Goal: Use online tool/utility: Use online tool/utility

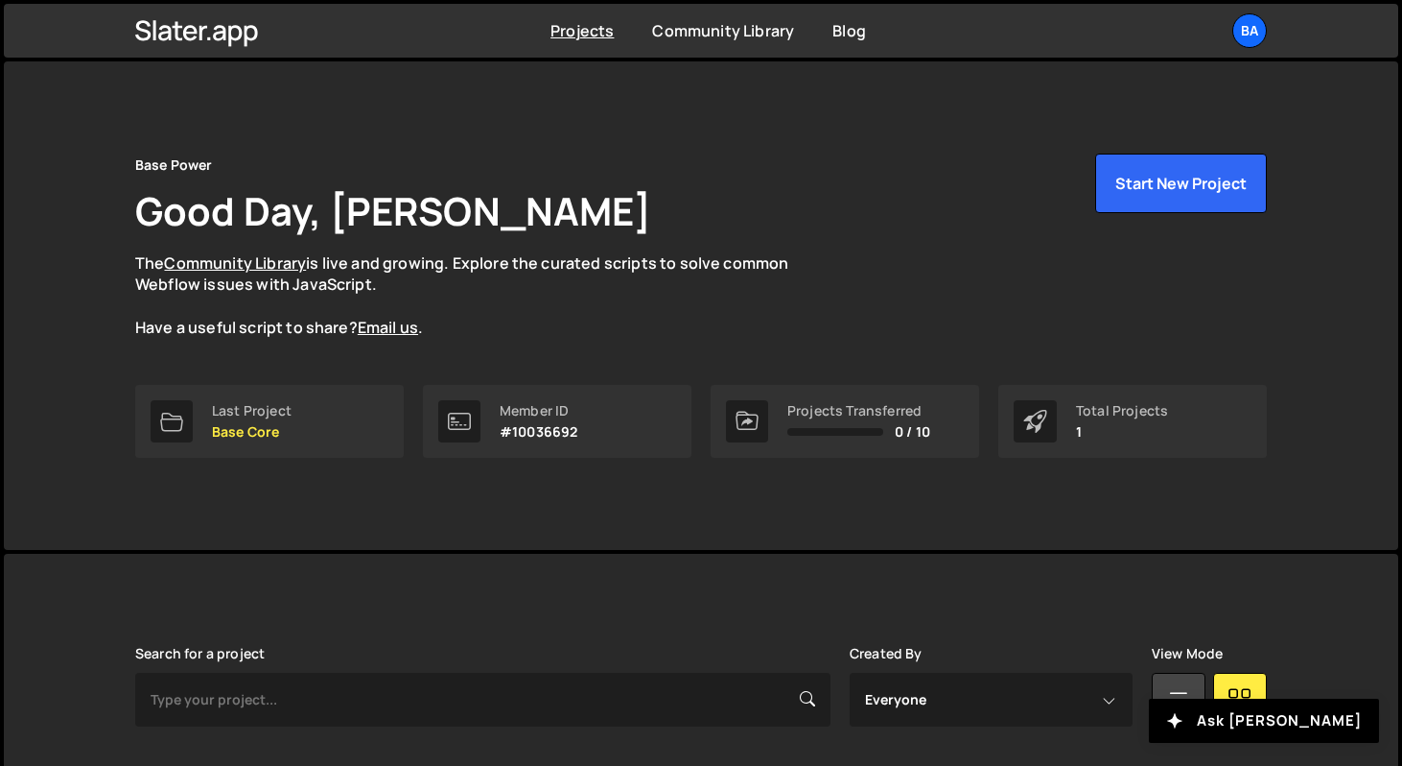
scroll to position [222, 0]
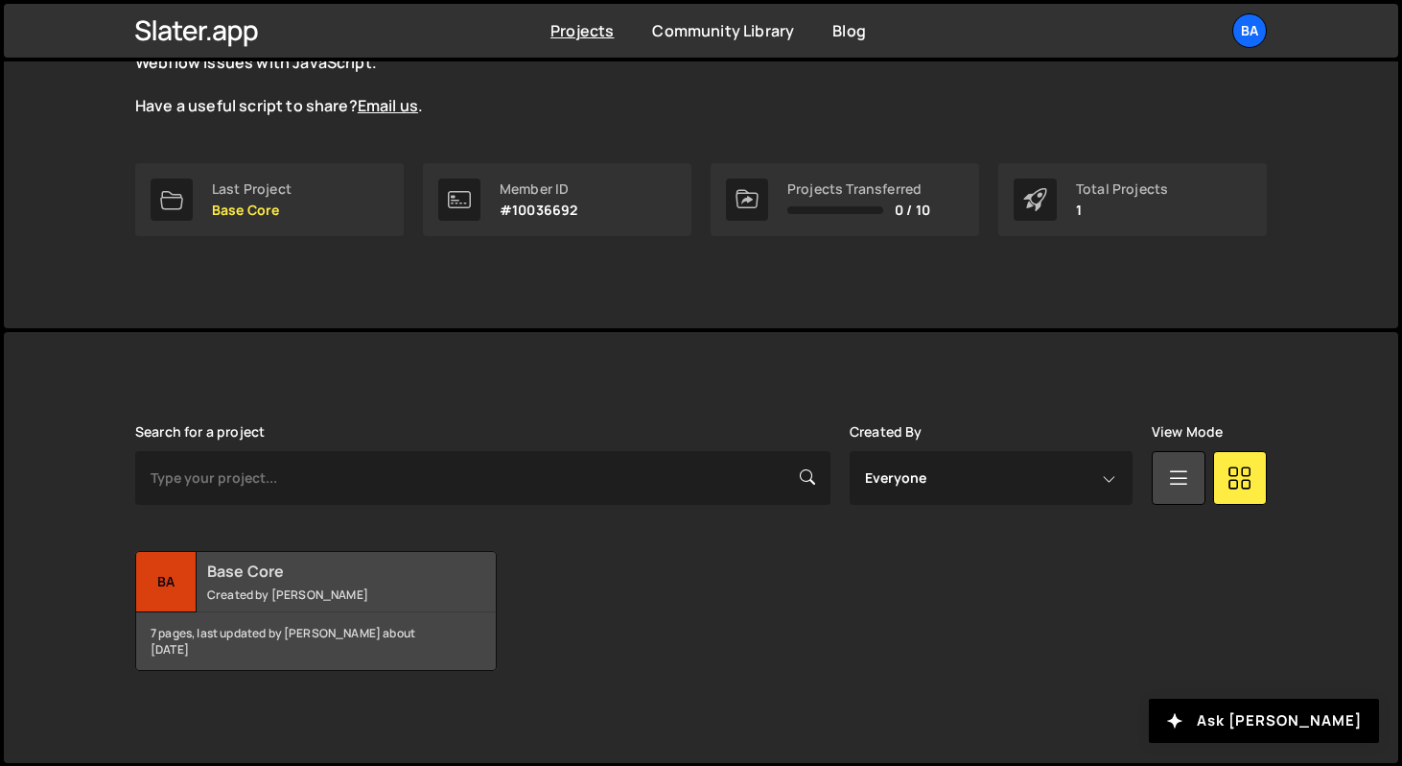
click at [165, 598] on div "Ba" at bounding box center [166, 582] width 60 height 60
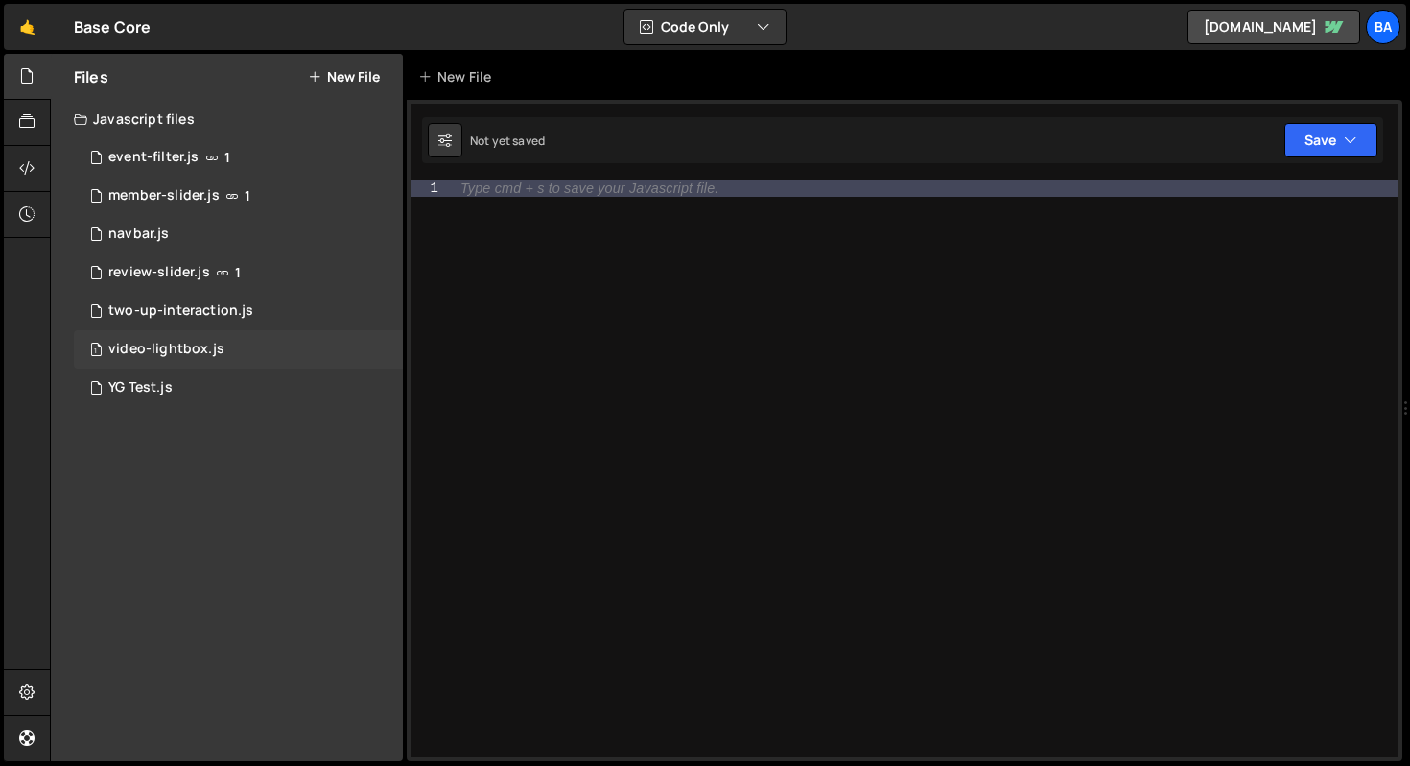
click at [192, 342] on div "video-lightbox.js" at bounding box center [166, 349] width 116 height 17
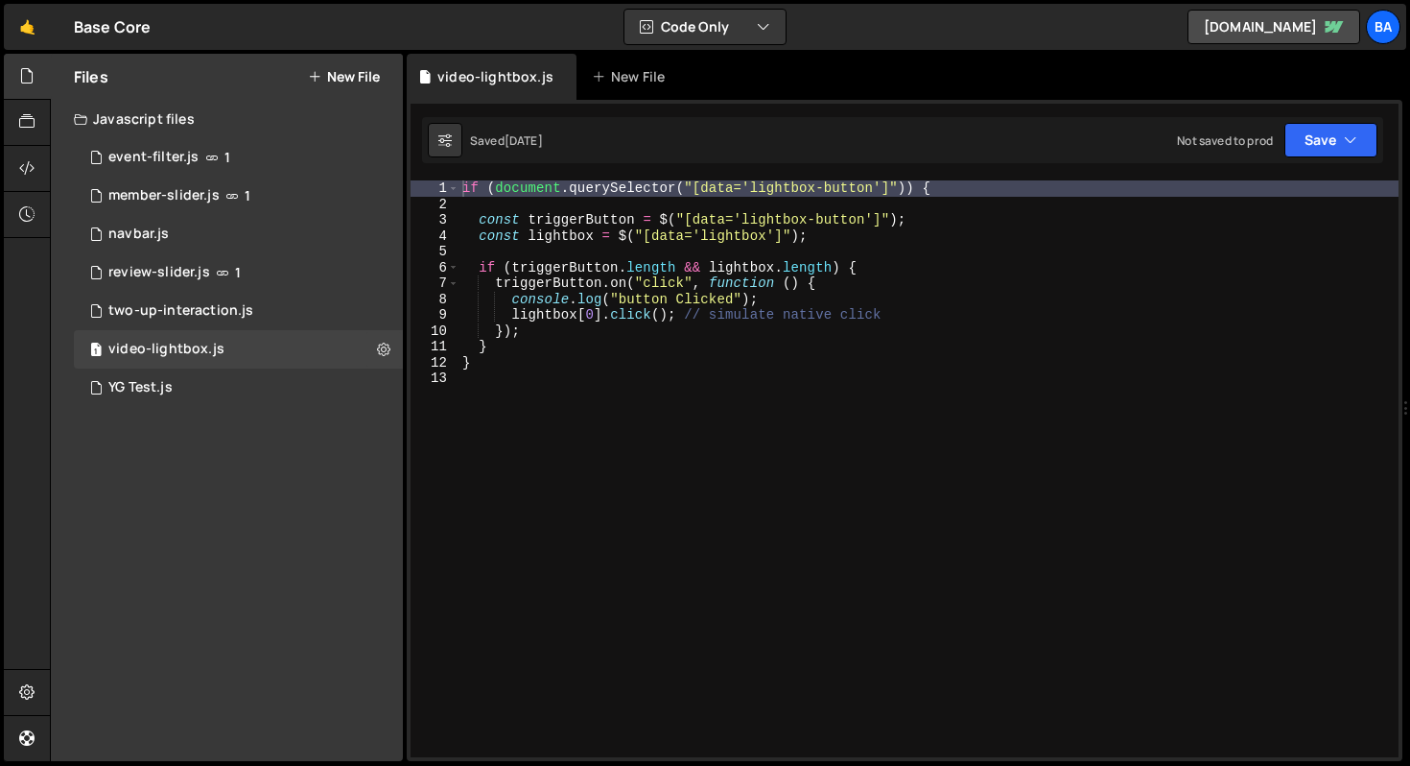
scroll to position [2511, 0]
click at [585, 372] on div "if ( document . querySelector ( "[data='lightbox-button']" )) { const triggerBu…" at bounding box center [929, 484] width 940 height 608
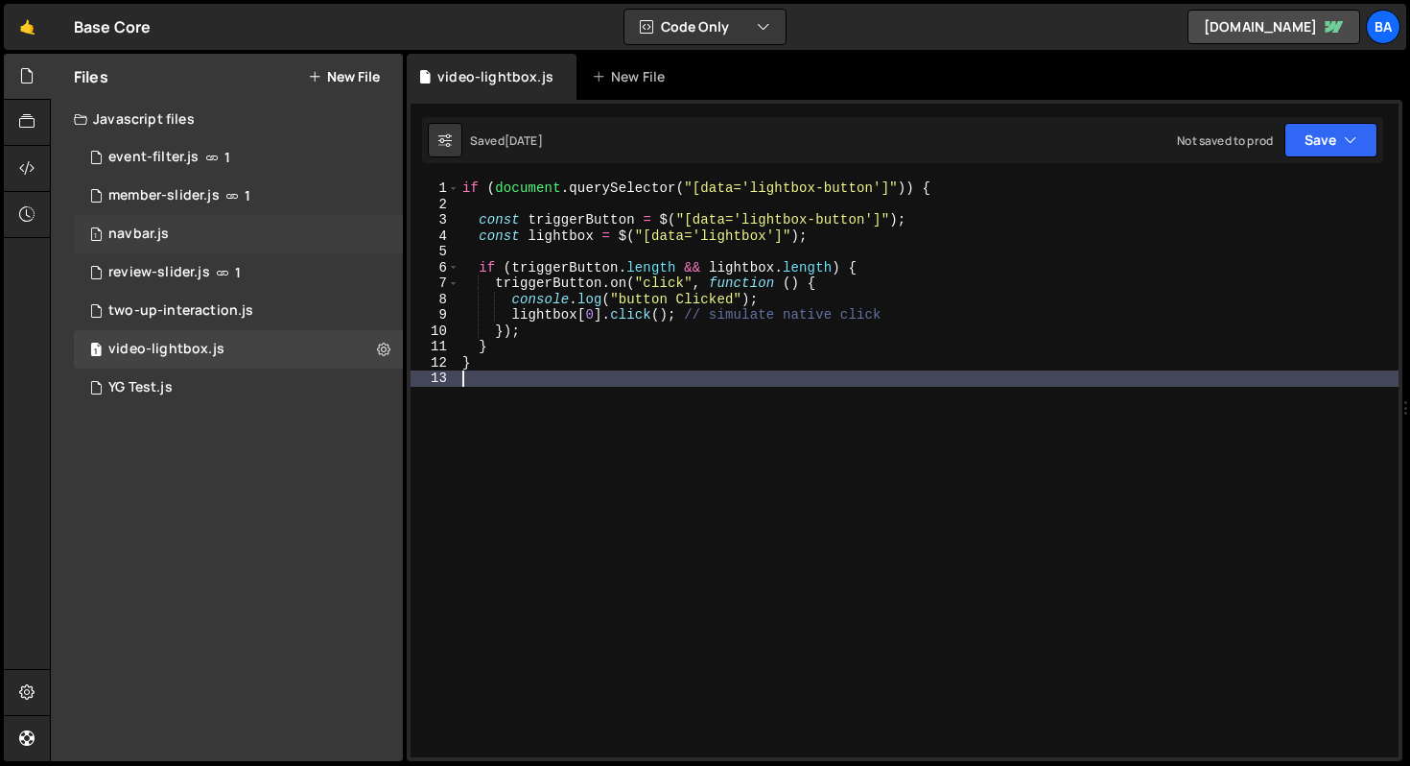
click at [182, 224] on div "1 navbar.js 0" at bounding box center [238, 234] width 329 height 38
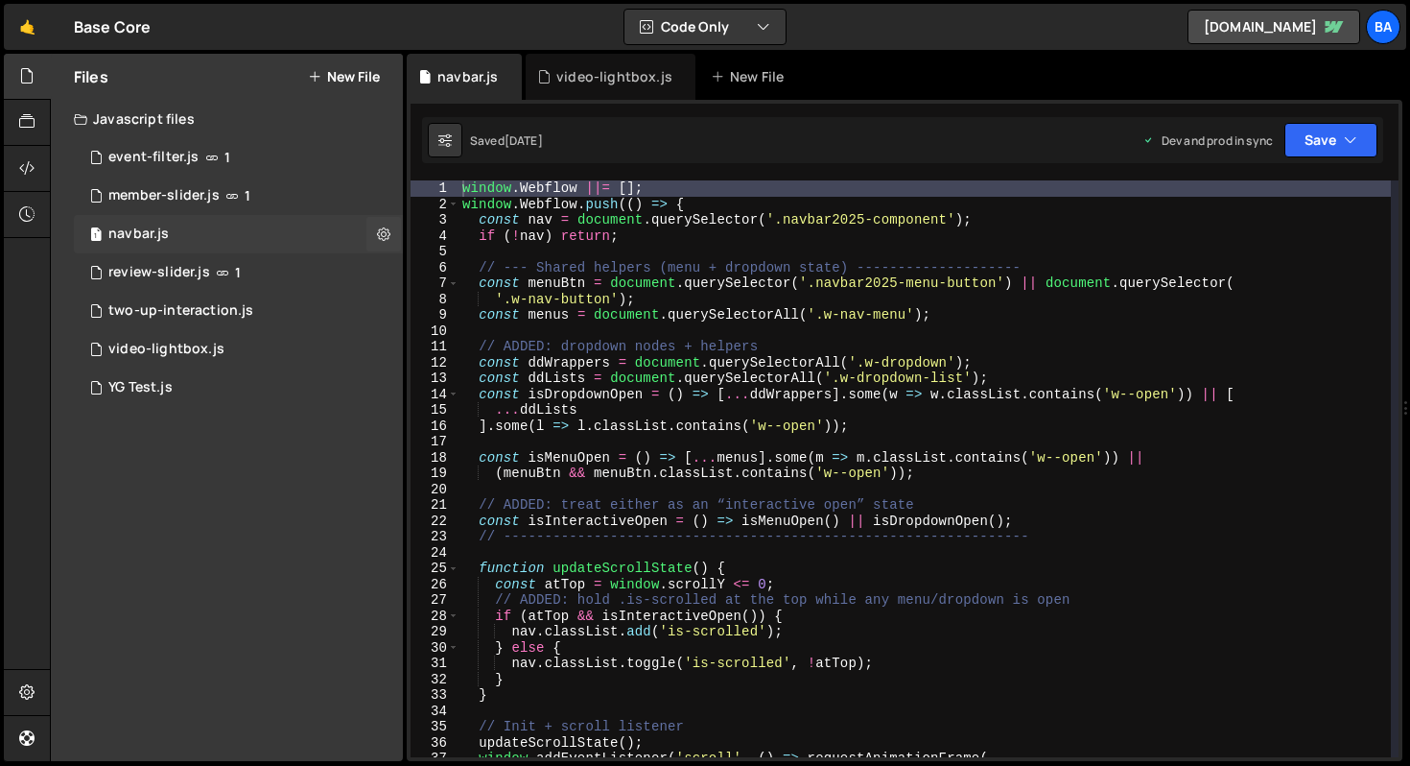
scroll to position [2578, 0]
click at [715, 203] on div "window . Webflow ||= [ ] ; window . Webflow . push (( ) => { const nav = docume…" at bounding box center [925, 484] width 932 height 608
drag, startPoint x: 714, startPoint y: 204, endPoint x: 445, endPoint y: 180, distance: 269.7
click at [445, 180] on div "window.Webflow.push(() => { 1 2 3 4 5 6 7 8 9 10 11 12 13 14 15 16 17 18 19 20 …" at bounding box center [905, 468] width 988 height 577
type textarea "window.Webflow ||= []; window.Webflow.push(() => {"
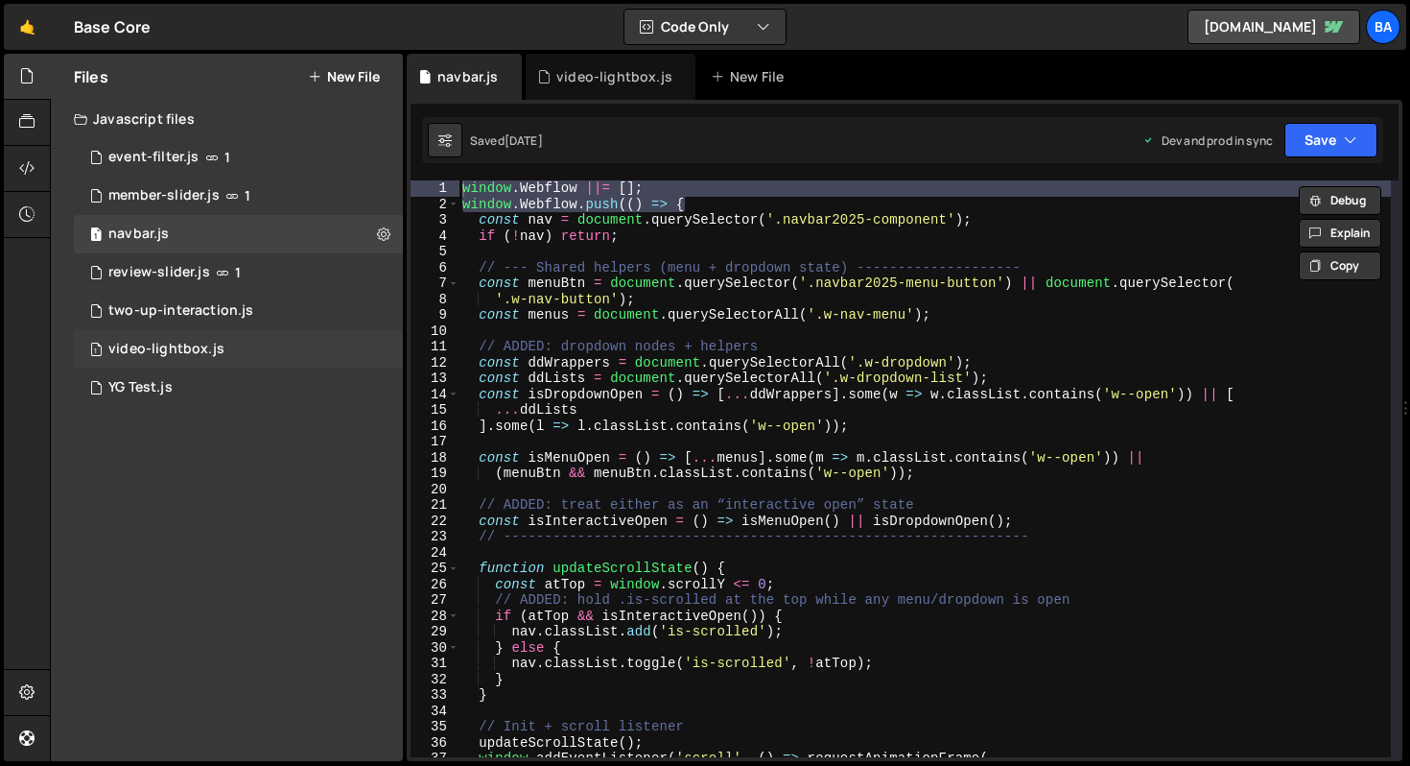
click at [226, 357] on div "1 video-lightbox.js 0" at bounding box center [238, 349] width 329 height 38
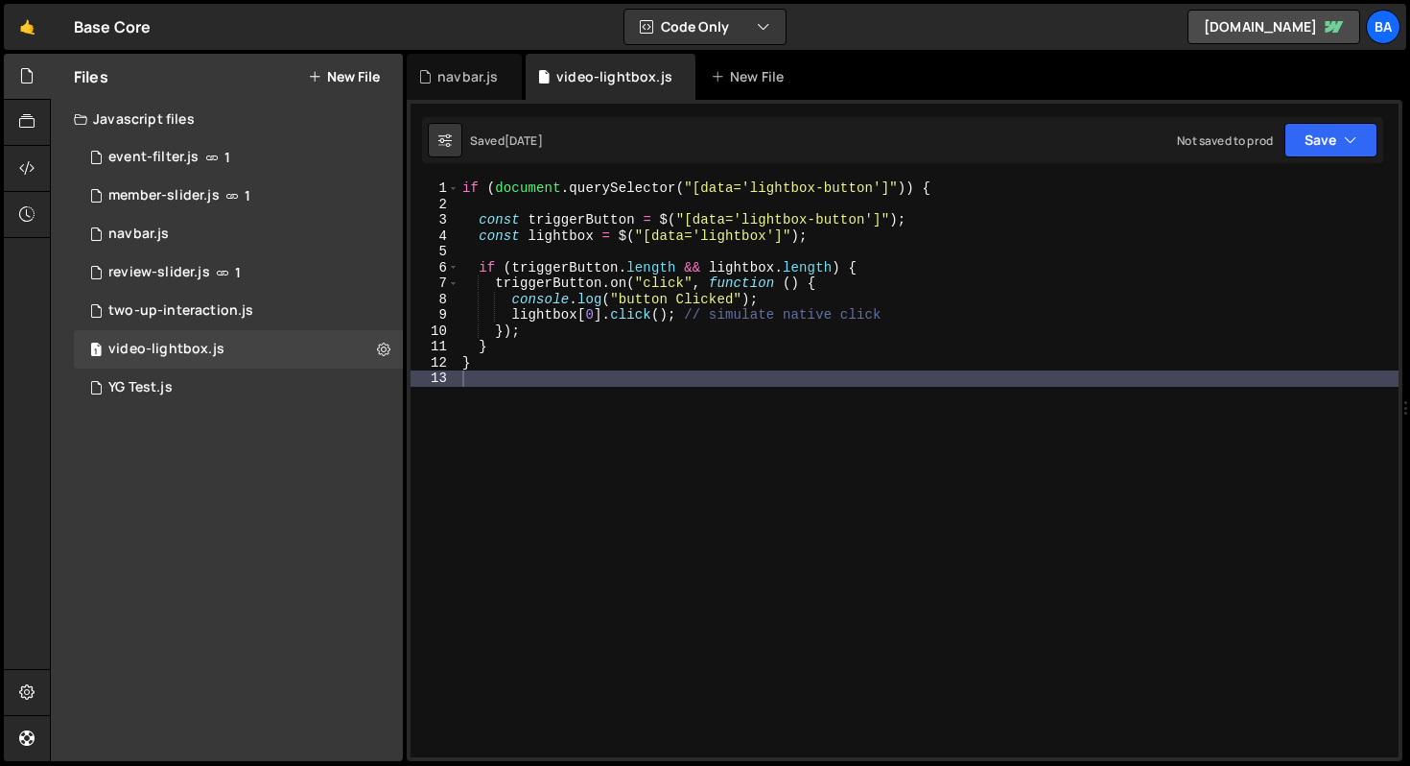
scroll to position [2511, 0]
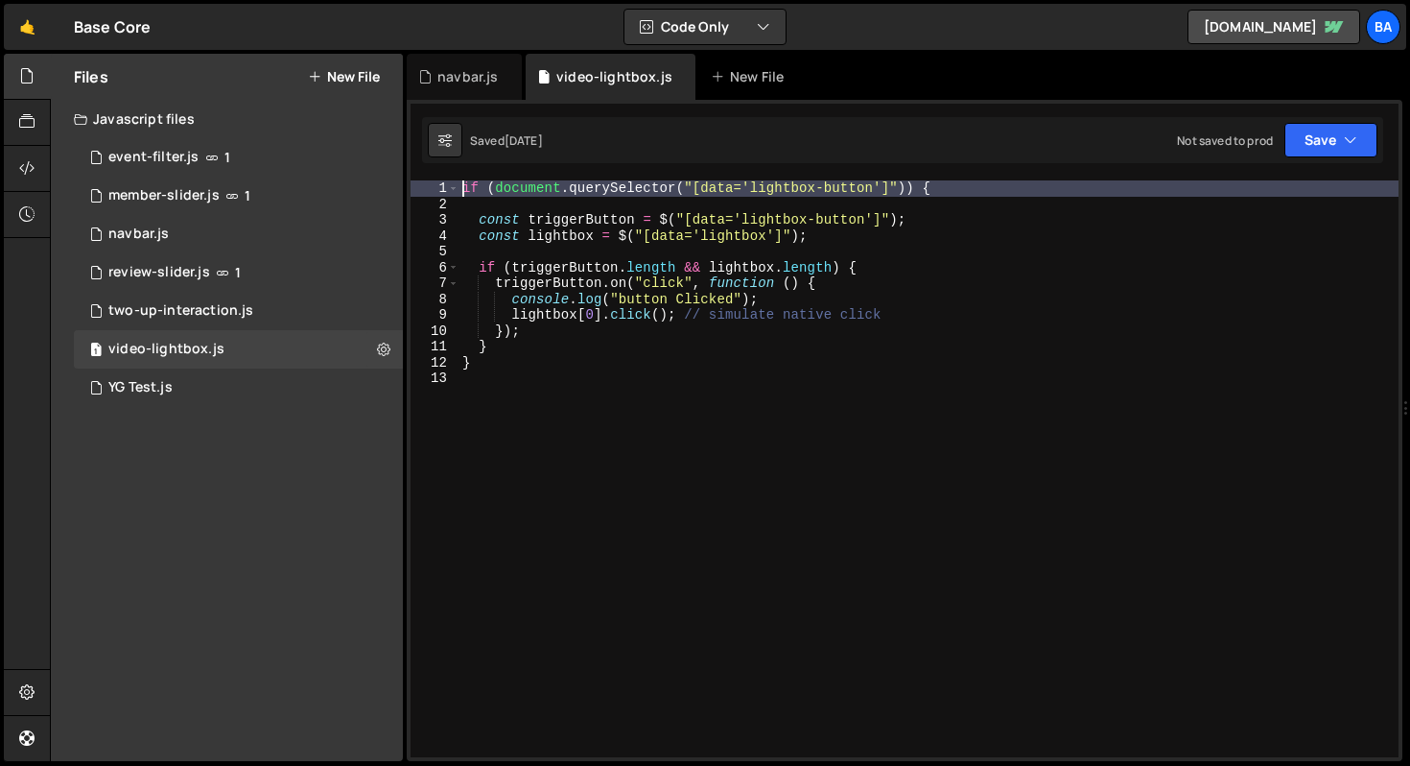
click at [463, 187] on div "if ( document . querySelector ( "[data='lightbox-button']" )) { const triggerBu…" at bounding box center [929, 484] width 940 height 608
type textarea "if (document.querySelector("[data='lightbox-button']")) {"
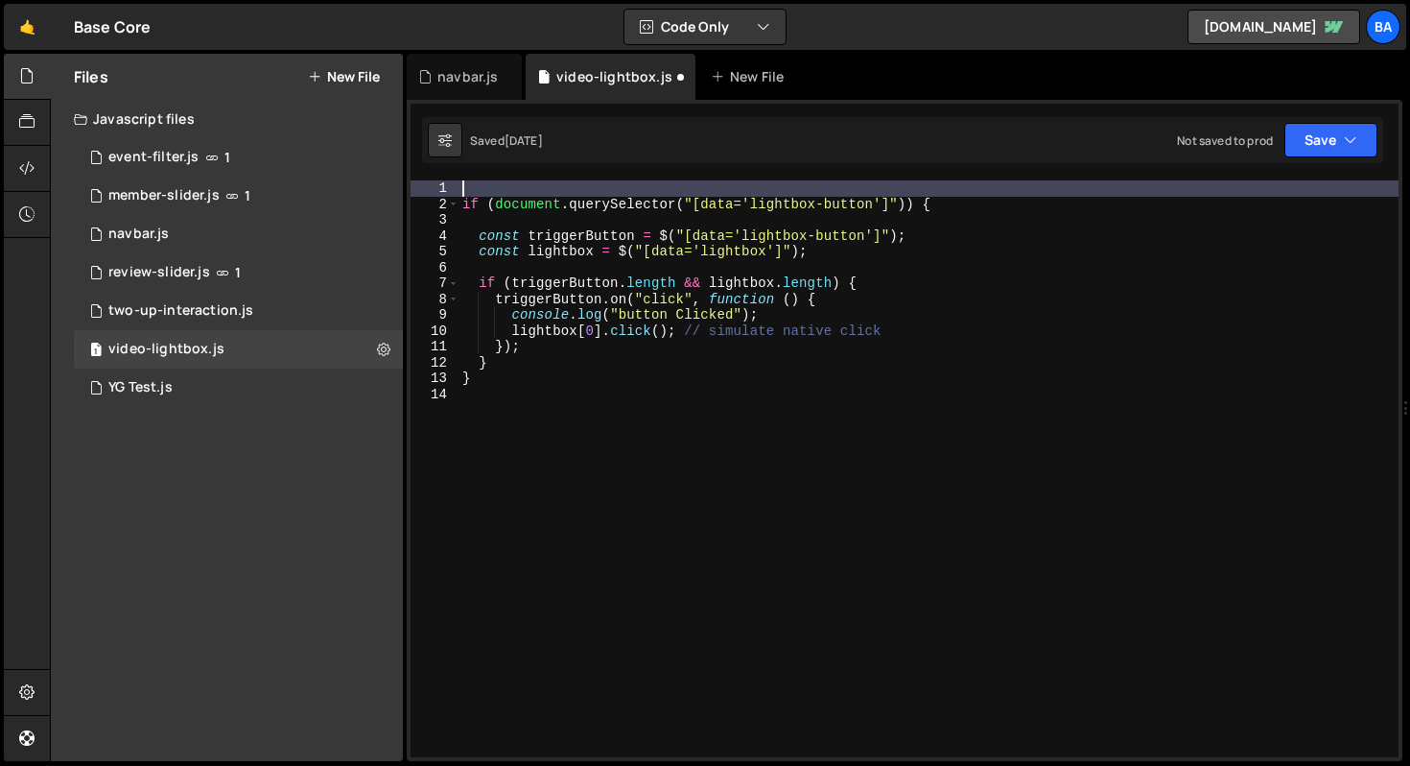
click at [503, 182] on div "if ( document . querySelector ( "[data='lightbox-button']" )) { const triggerBu…" at bounding box center [929, 484] width 940 height 608
paste textarea "window.Webflow.push(() => {"
type textarea "window.Webflow.push(() => {"
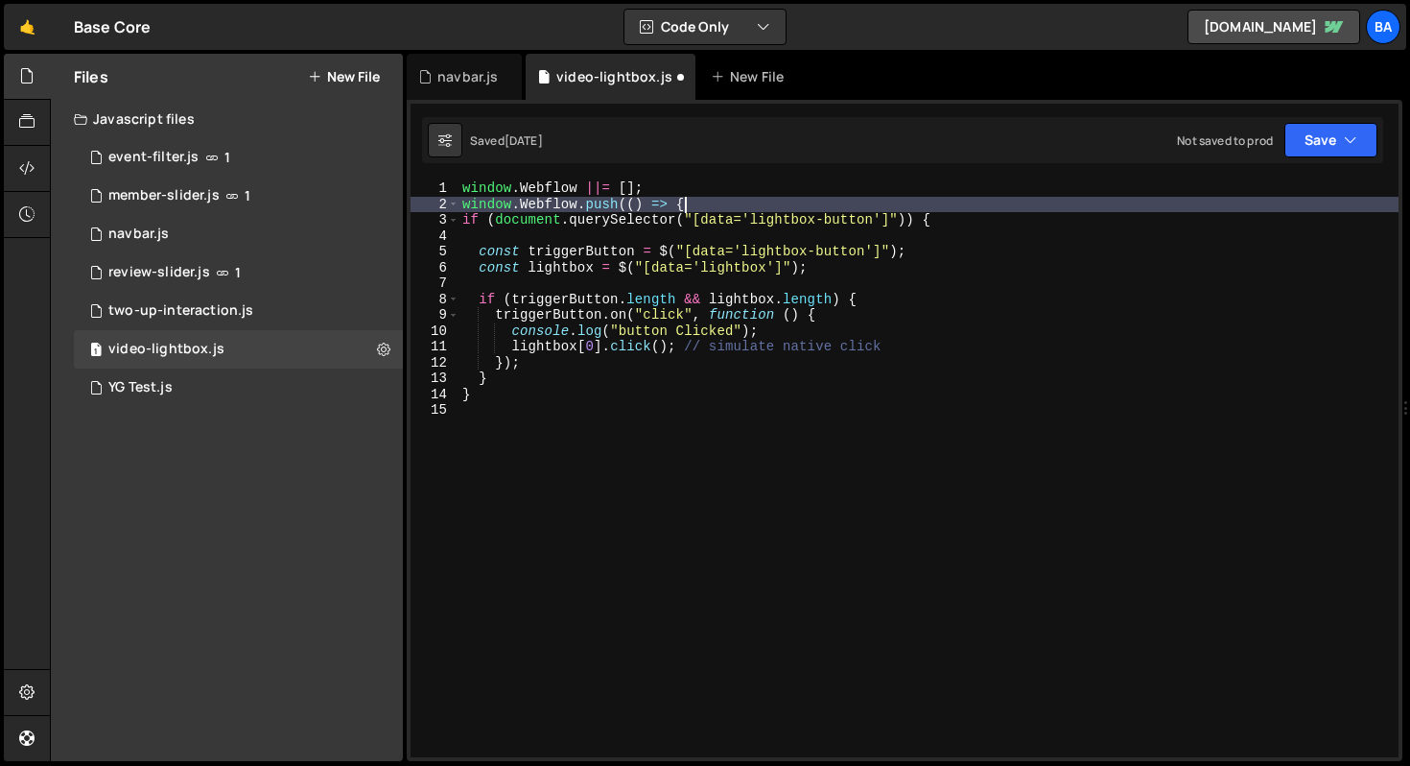
click at [473, 407] on div "window . Webflow ||= [ ] ; window . Webflow . push (( ) => { if ( document . qu…" at bounding box center [929, 484] width 940 height 608
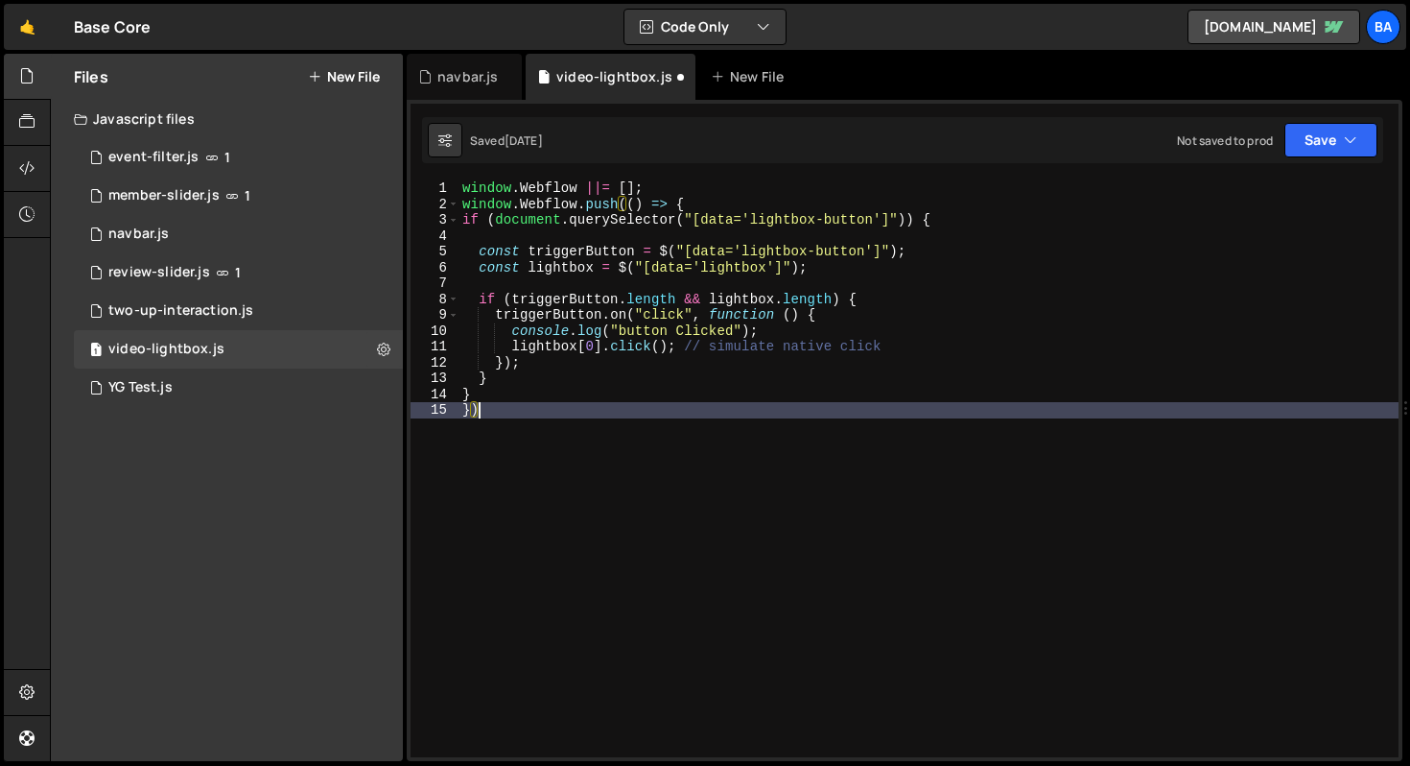
scroll to position [0, 0]
type textarea "});"
click at [1365, 134] on button "Save" at bounding box center [1330, 140] width 93 height 35
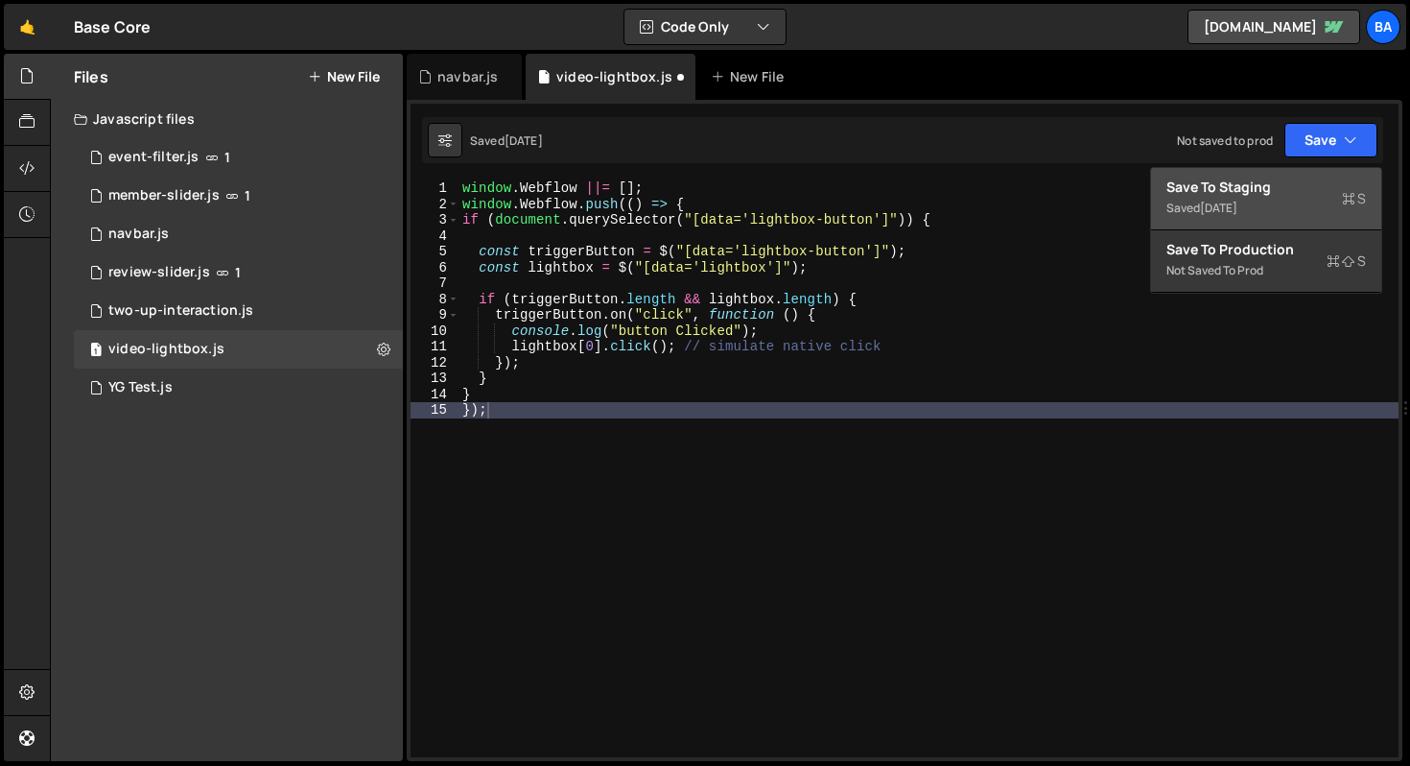
click at [1260, 198] on div "Saved 1 week ago" at bounding box center [1266, 208] width 200 height 23
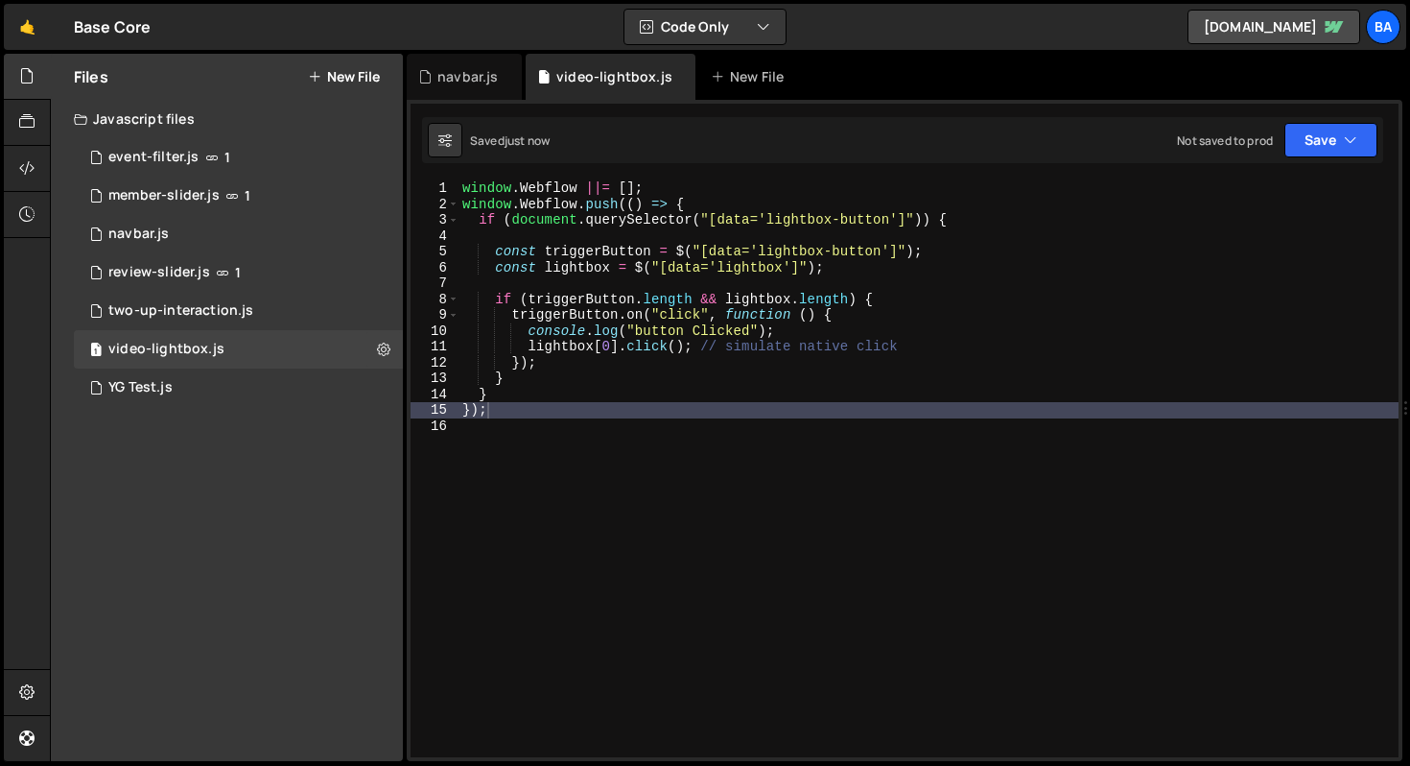
click at [814, 418] on div "window . Webflow ||= [ ] ; window . Webflow . push (( ) => { if ( document . qu…" at bounding box center [929, 484] width 940 height 608
